Goal: Information Seeking & Learning: Learn about a topic

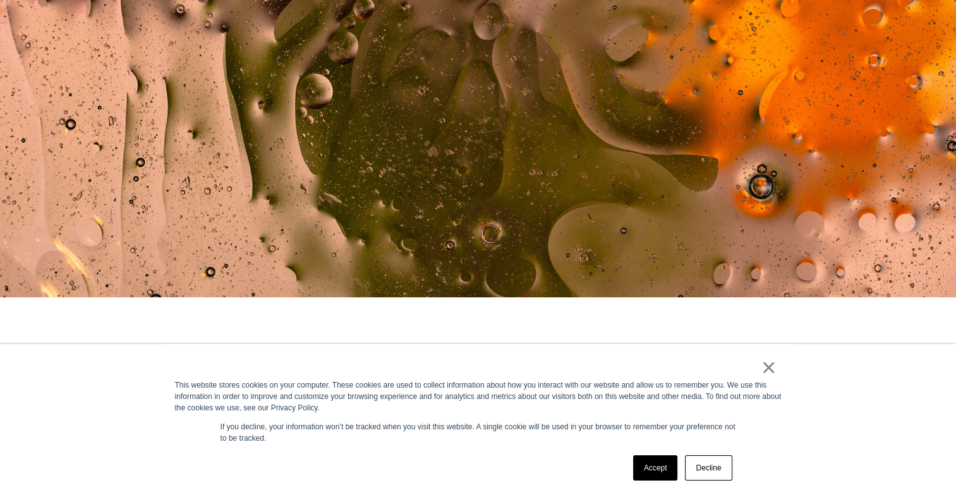
scroll to position [629, 0]
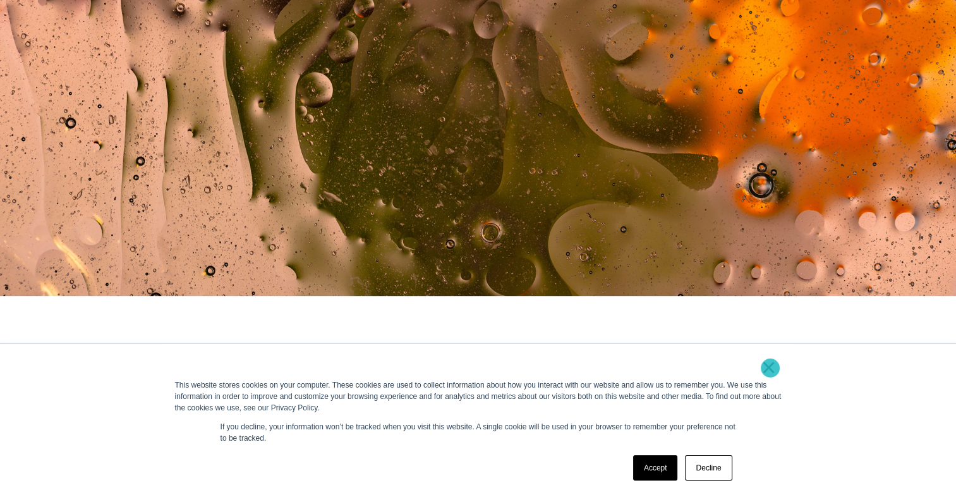
click at [771, 368] on link "×" at bounding box center [769, 367] width 15 height 11
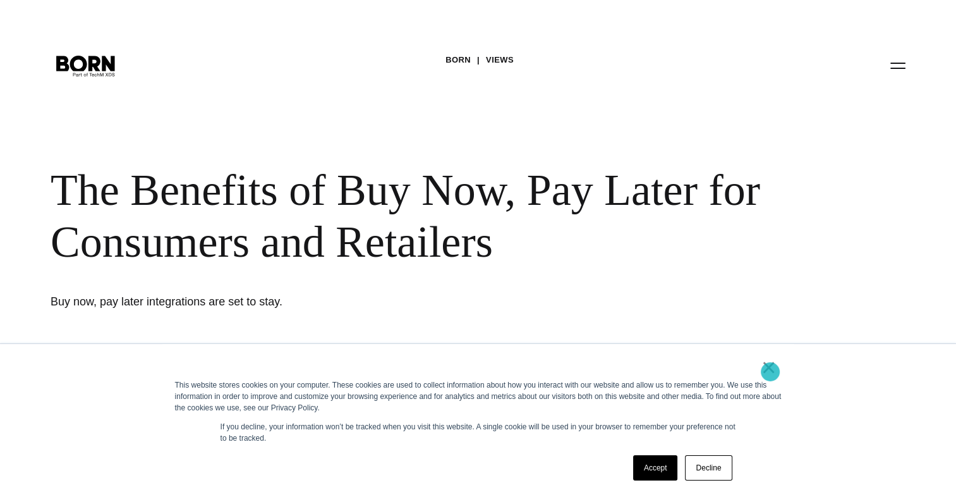
click at [771, 372] on link "×" at bounding box center [769, 367] width 15 height 11
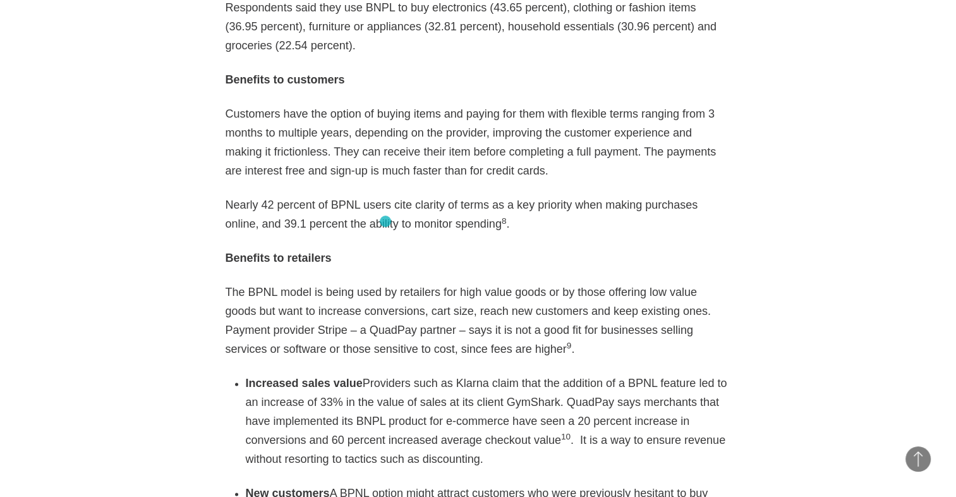
scroll to position [1893, 0]
click at [240, 283] on p "The BPNL model is being used by retailers for high value goods or by those offe…" at bounding box center [479, 321] width 506 height 76
click at [724, 202] on div "As eCommerce booms with a growth rate poised to top 20% this year according to …" at bounding box center [479, 394] width 506 height 2516
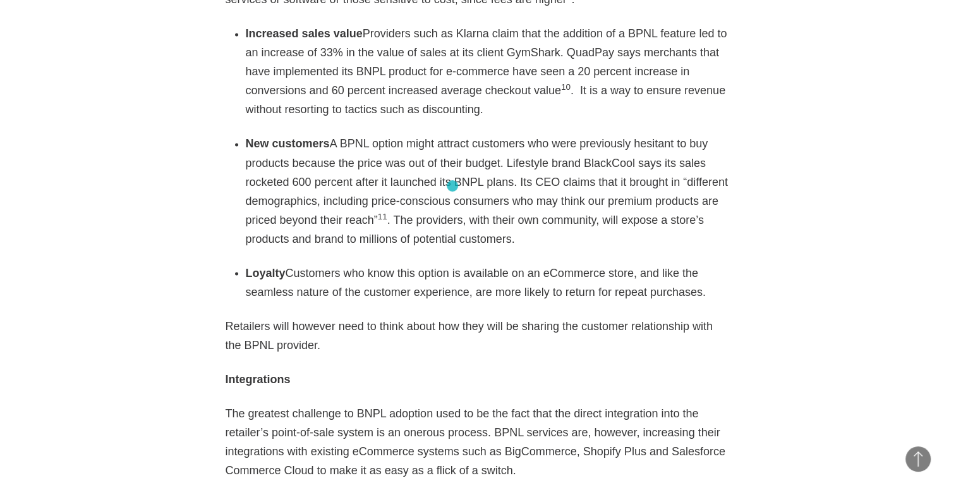
scroll to position [2248, 0]
